Goal: Book appointment/travel/reservation

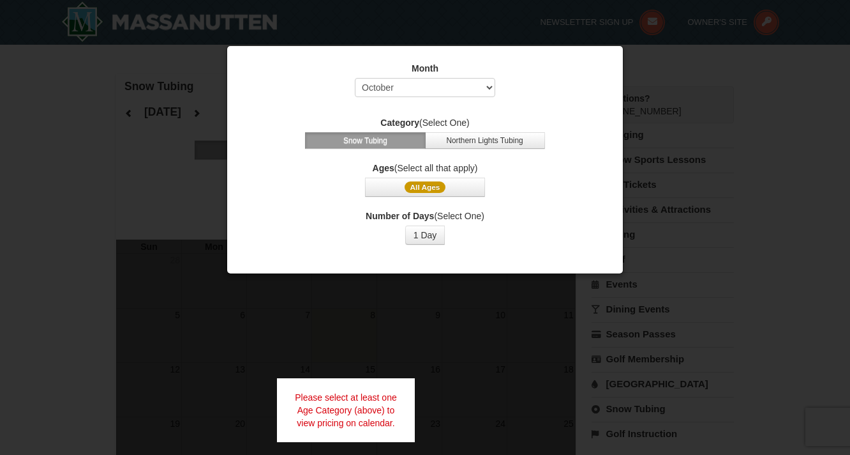
select select "12"
click option "December" at bounding box center [0, 0] width 0 height 0
click at [429, 188] on span "All Ages" at bounding box center [426, 186] width 42 height 11
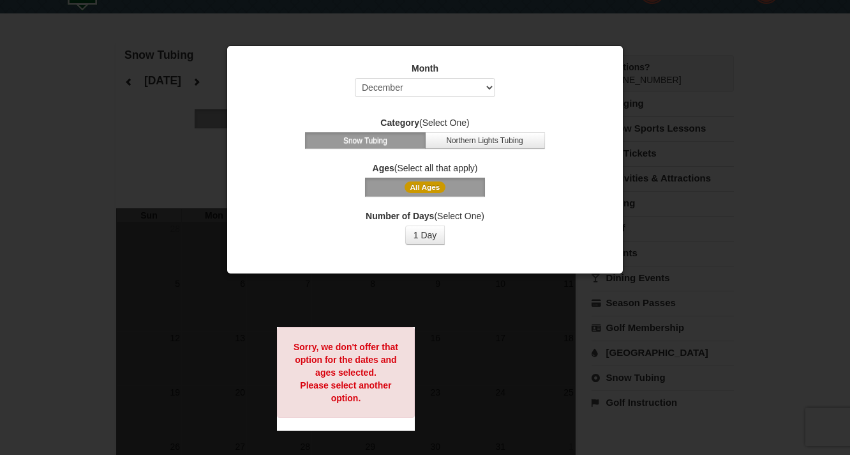
scroll to position [32, 0]
click at [428, 236] on button "1 Day" at bounding box center [425, 234] width 40 height 19
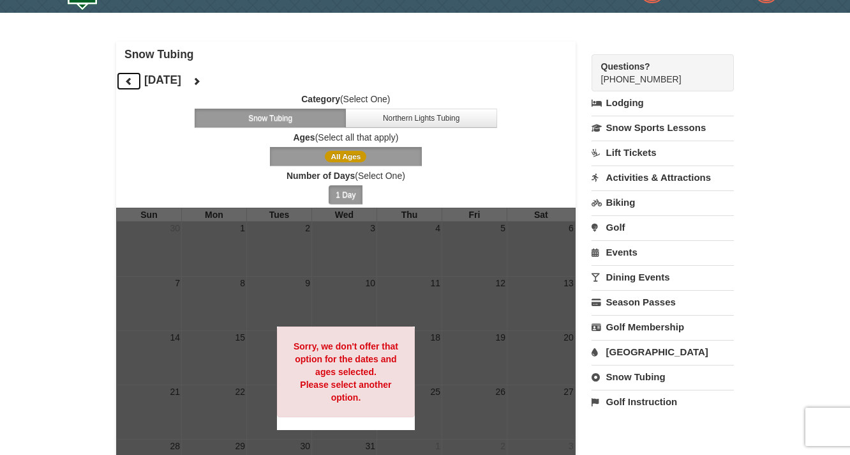
click at [126, 83] on icon at bounding box center [129, 81] width 9 height 9
click at [130, 84] on icon at bounding box center [129, 81] width 9 height 9
click at [201, 82] on icon at bounding box center [196, 81] width 9 height 9
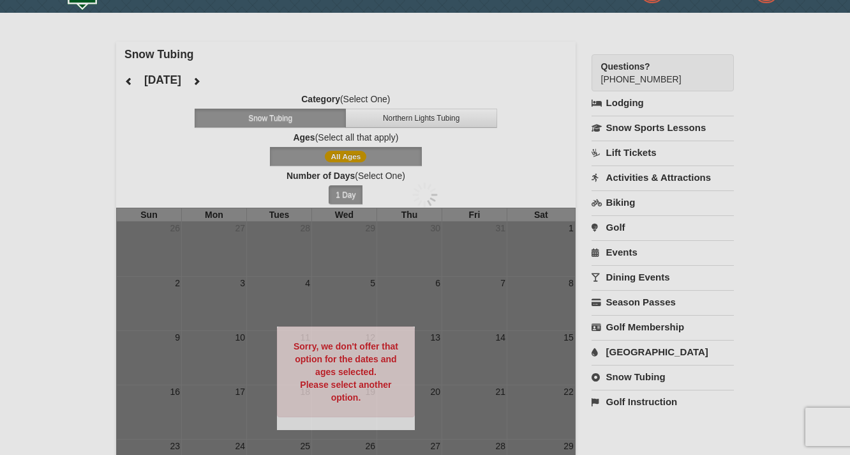
click at [232, 82] on div at bounding box center [425, 227] width 850 height 455
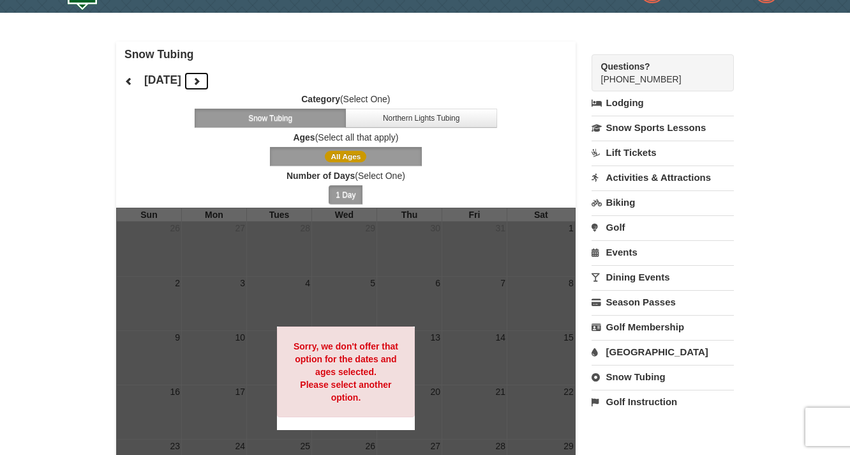
click at [201, 82] on icon at bounding box center [196, 81] width 9 height 9
click at [201, 81] on icon at bounding box center [196, 81] width 9 height 9
click at [244, 81] on div "[DATE] Category (Select One) Snow Tubing Northern Lights Tubing Ages (Select al…" at bounding box center [346, 137] width 460 height 140
click at [629, 377] on link "Snow Tubing" at bounding box center [663, 377] width 142 height 24
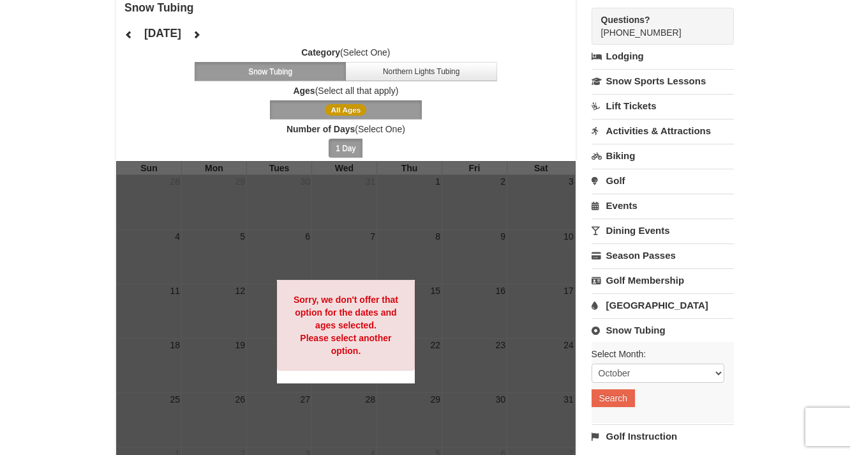
scroll to position [158, 0]
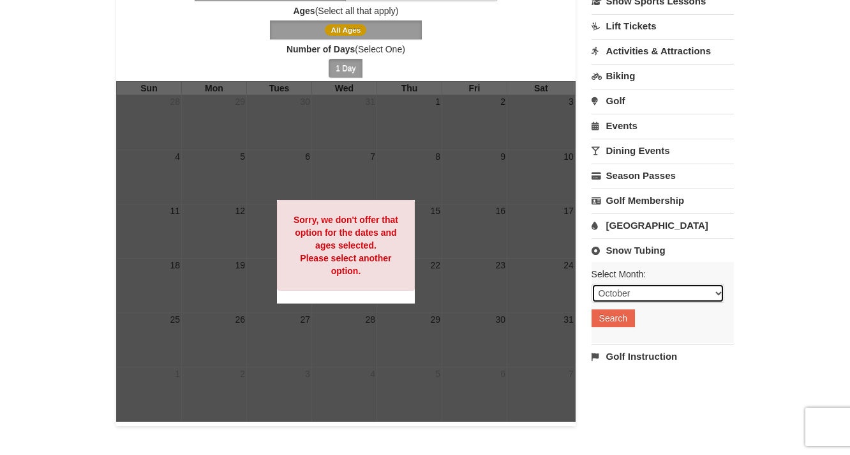
select select "12"
click option "December" at bounding box center [0, 0] width 0 height 0
click at [624, 318] on button "Search" at bounding box center [613, 318] width 43 height 18
